Goal: Task Accomplishment & Management: Complete application form

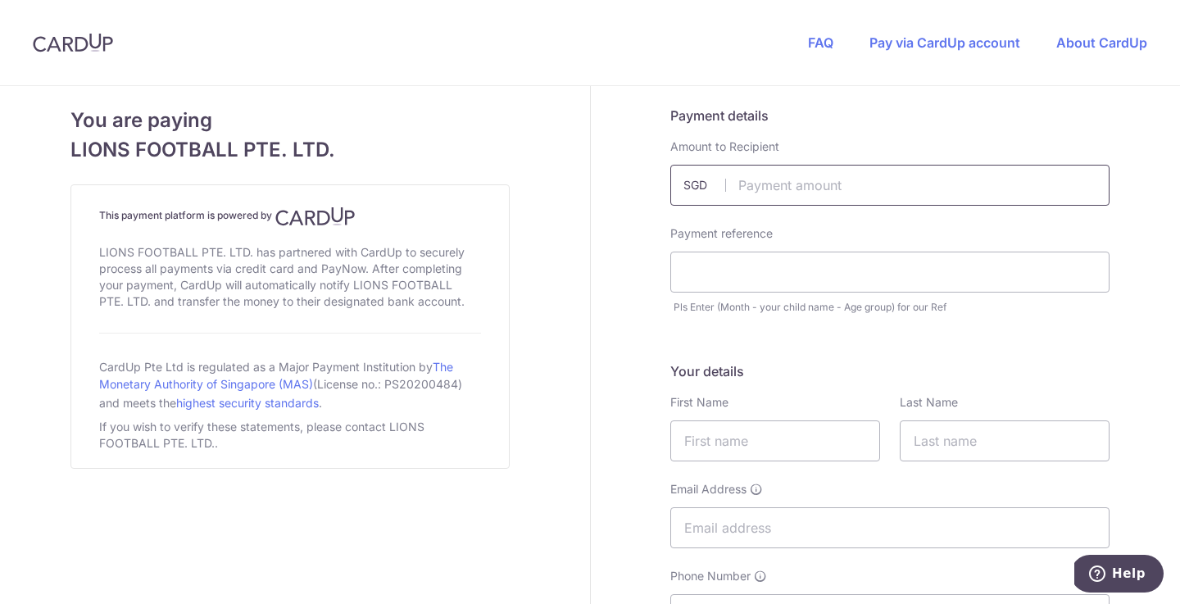
click at [774, 192] on input "text" at bounding box center [890, 185] width 439 height 41
type input "60.00"
click at [777, 280] on input "text" at bounding box center [890, 272] width 439 height 41
click at [743, 281] on input "Aug-" at bounding box center [890, 272] width 439 height 41
type input "A"
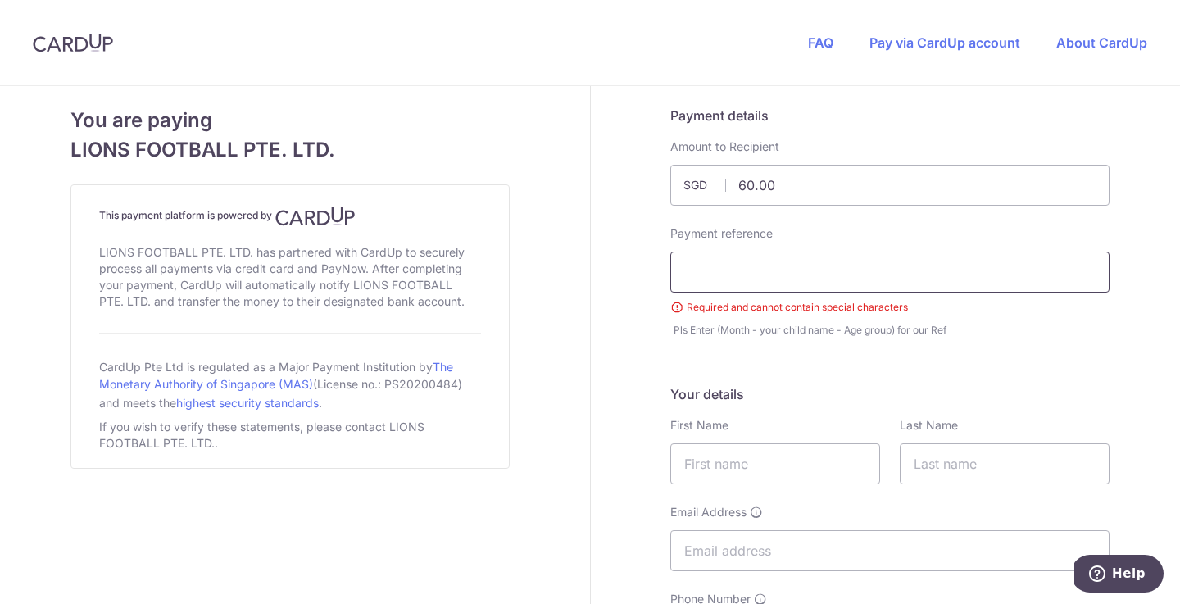
paste input "July-[PERSON_NAME]-U10"
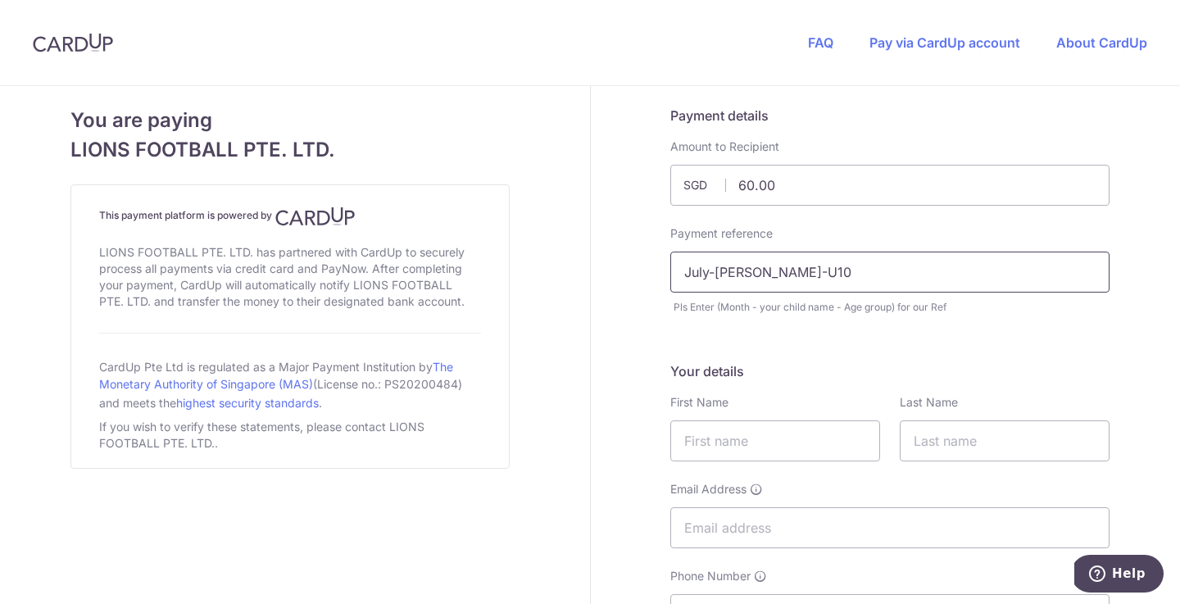
click at [692, 271] on input "July-[PERSON_NAME]-U10" at bounding box center [890, 272] width 439 height 41
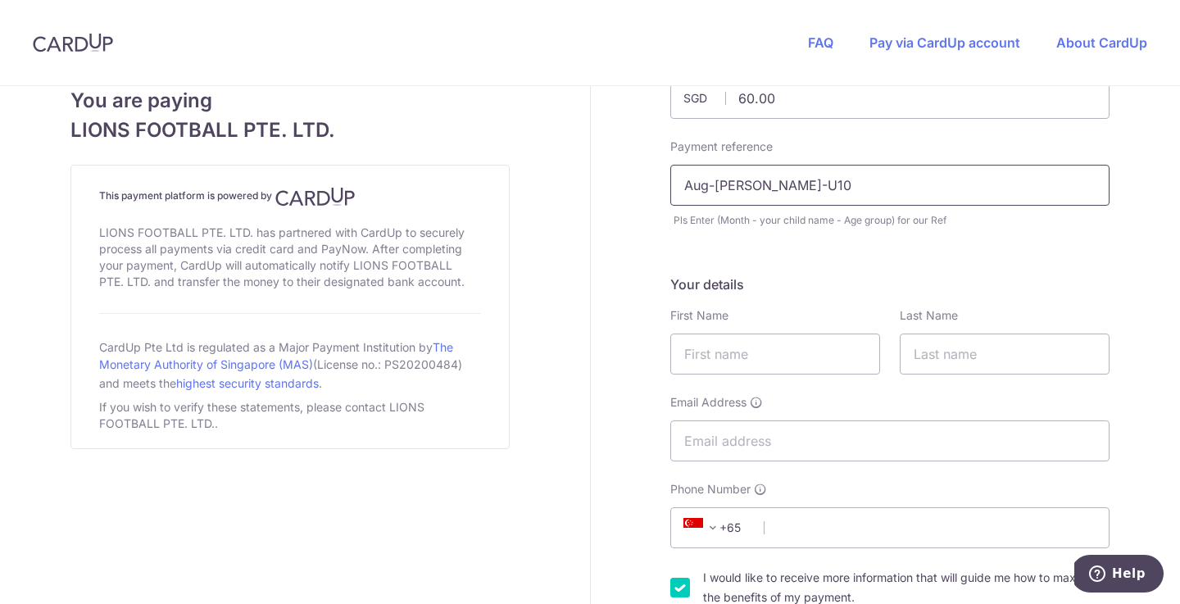
scroll to position [93, 0]
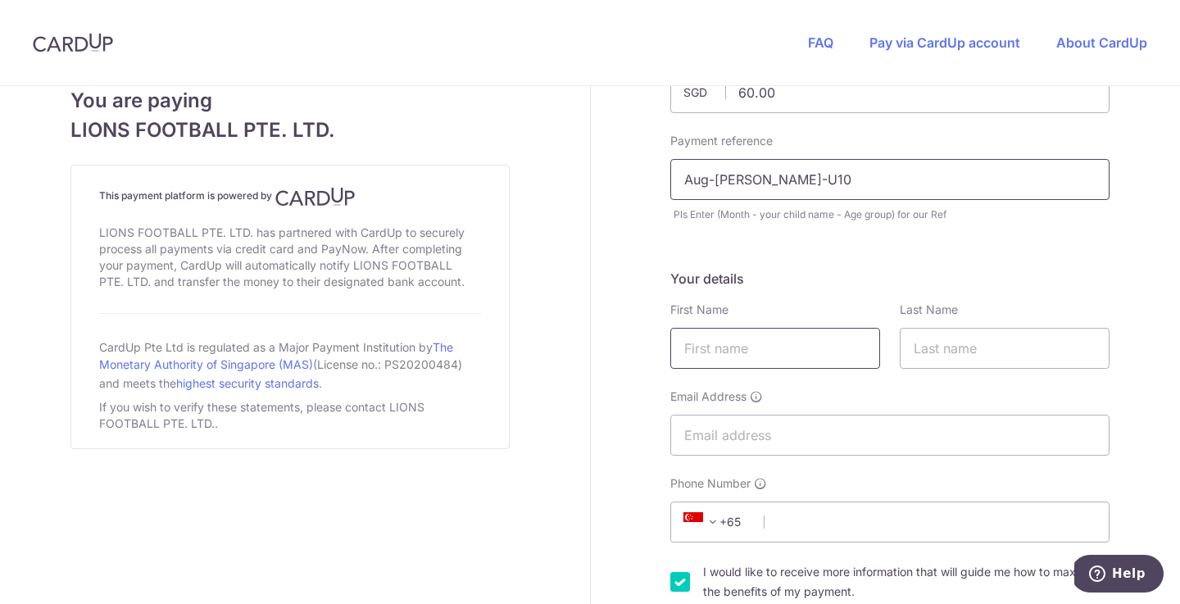
type input "Aug-[PERSON_NAME]-U10"
type input "Alok"
type input "Ranjan"
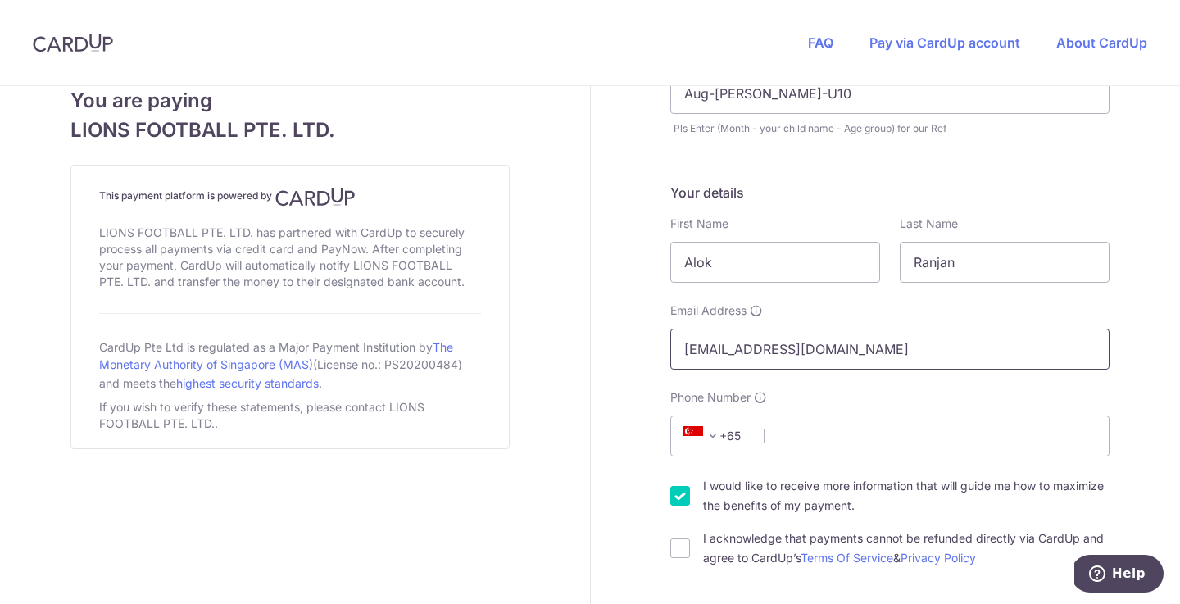
scroll to position [189, 0]
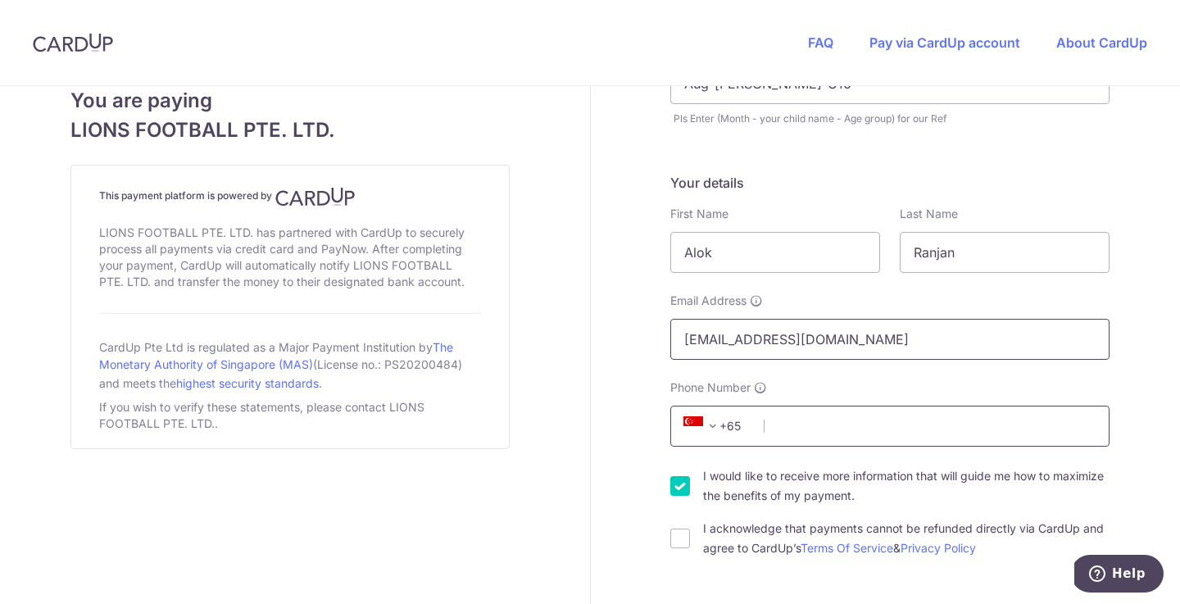
type input "[EMAIL_ADDRESS][DOMAIN_NAME]"
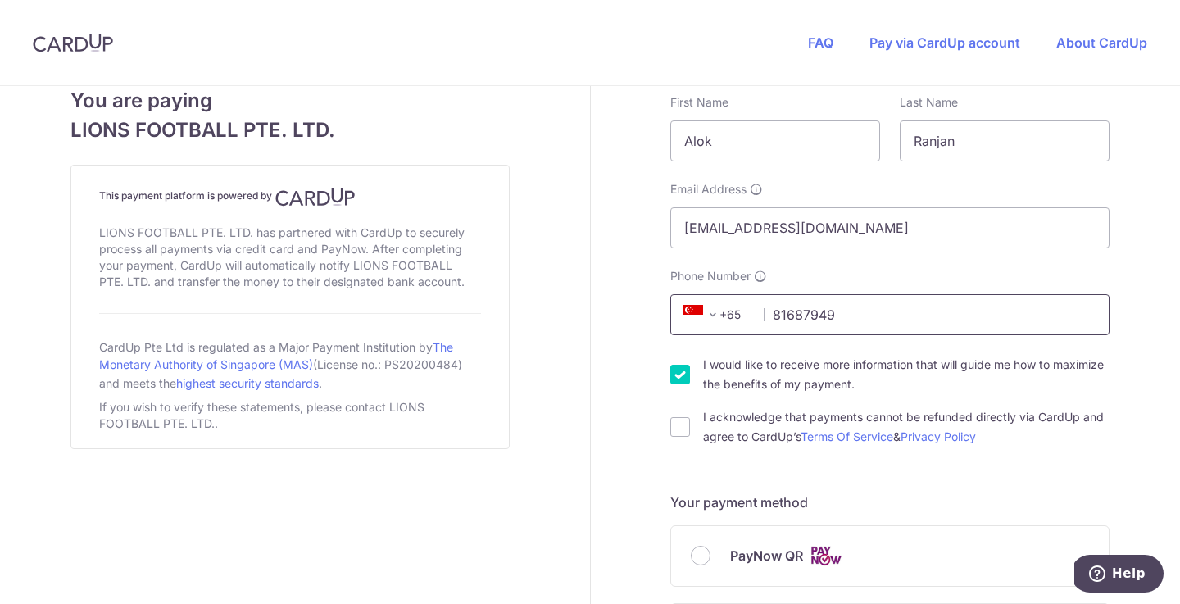
scroll to position [299, 0]
type input "81687949"
click at [685, 430] on input "I acknowledge that payments cannot be refunded directly via CardUp and agree to…" at bounding box center [681, 428] width 20 height 20
checkbox input "true"
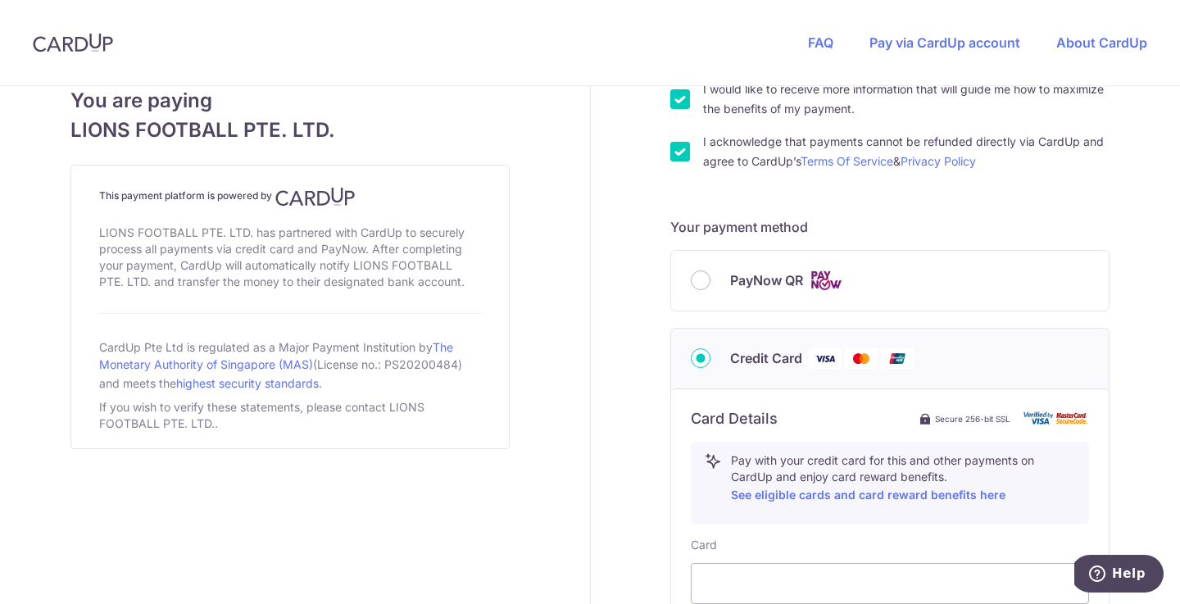
scroll to position [576, 0]
click at [701, 285] on input "PayNow QR" at bounding box center [701, 280] width 20 height 20
radio input "true"
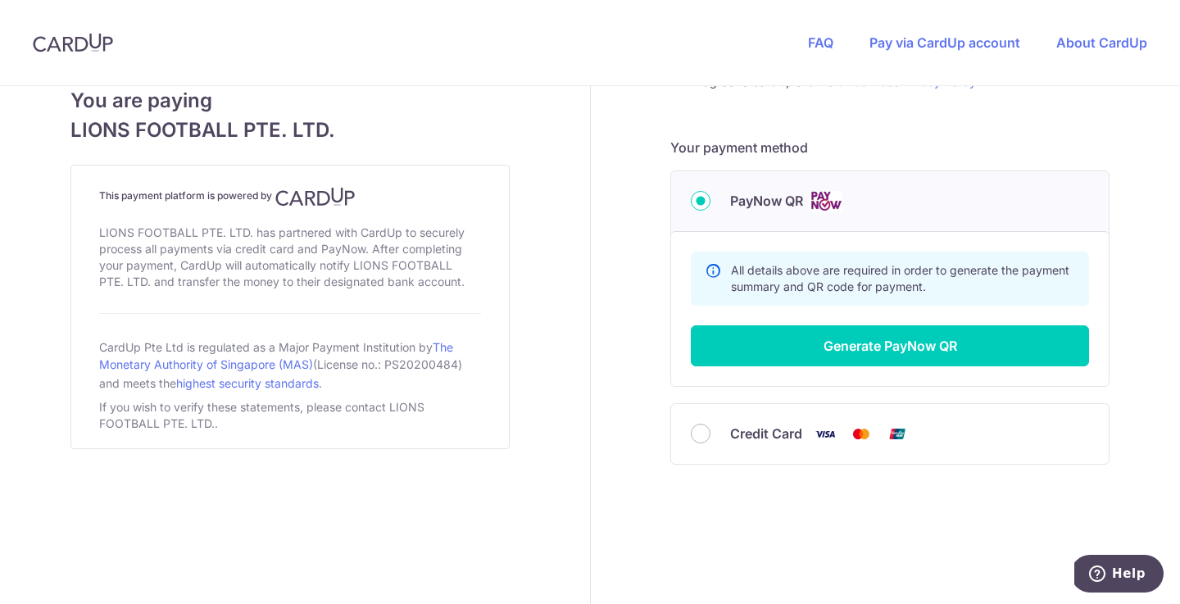
scroll to position [655, 0]
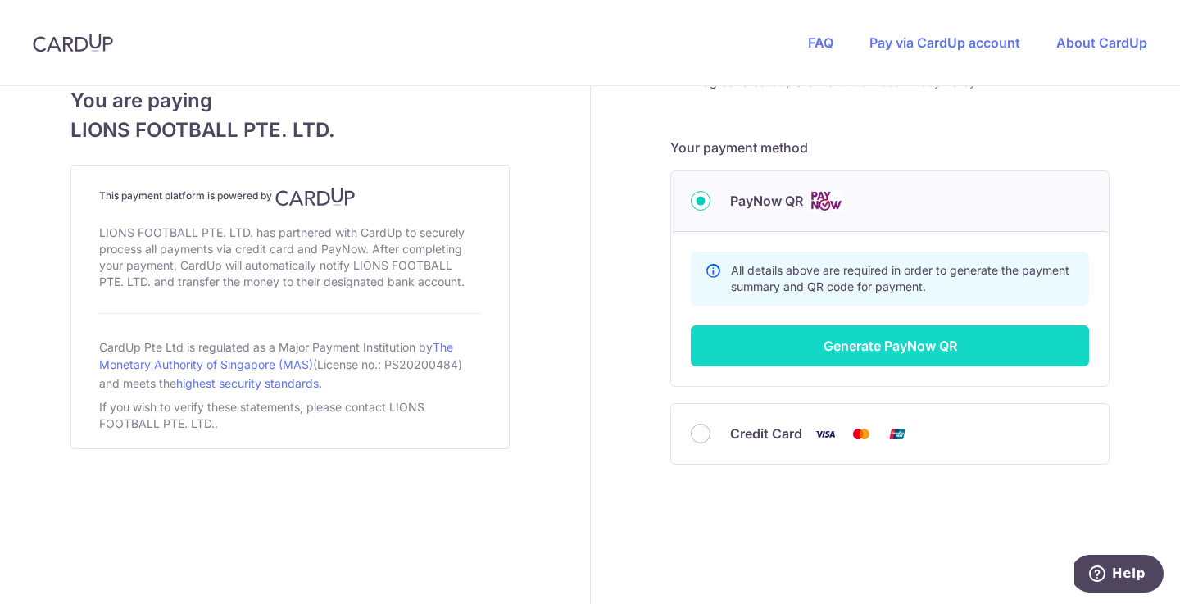
click at [897, 348] on button "Generate PayNow QR" at bounding box center [890, 345] width 398 height 41
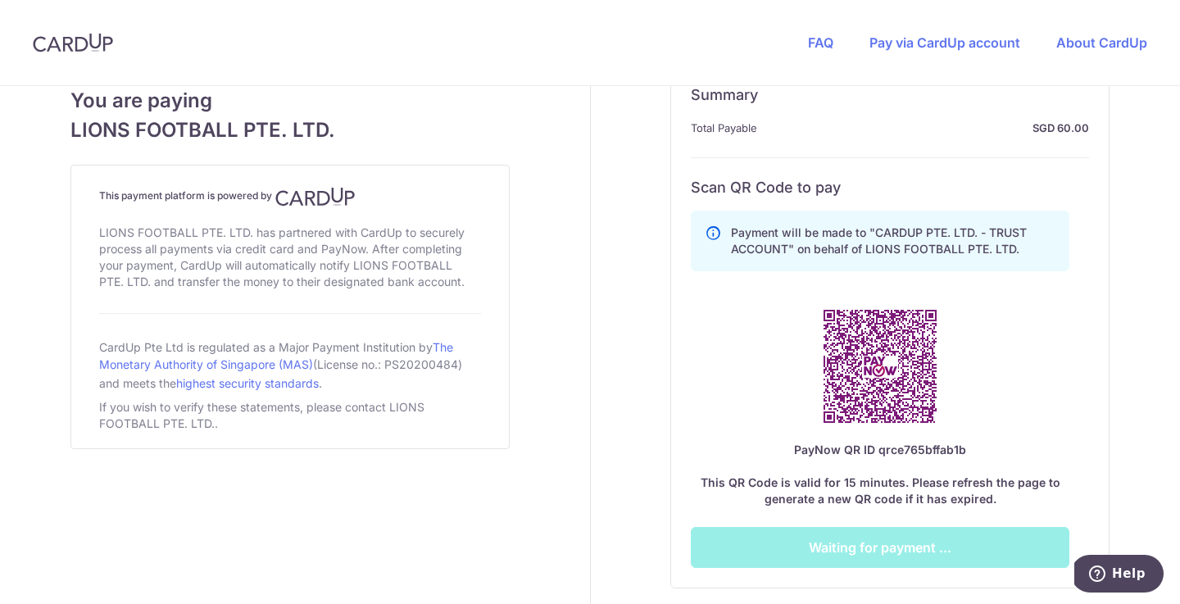
scroll to position [822, 0]
